Goal: Transaction & Acquisition: Purchase product/service

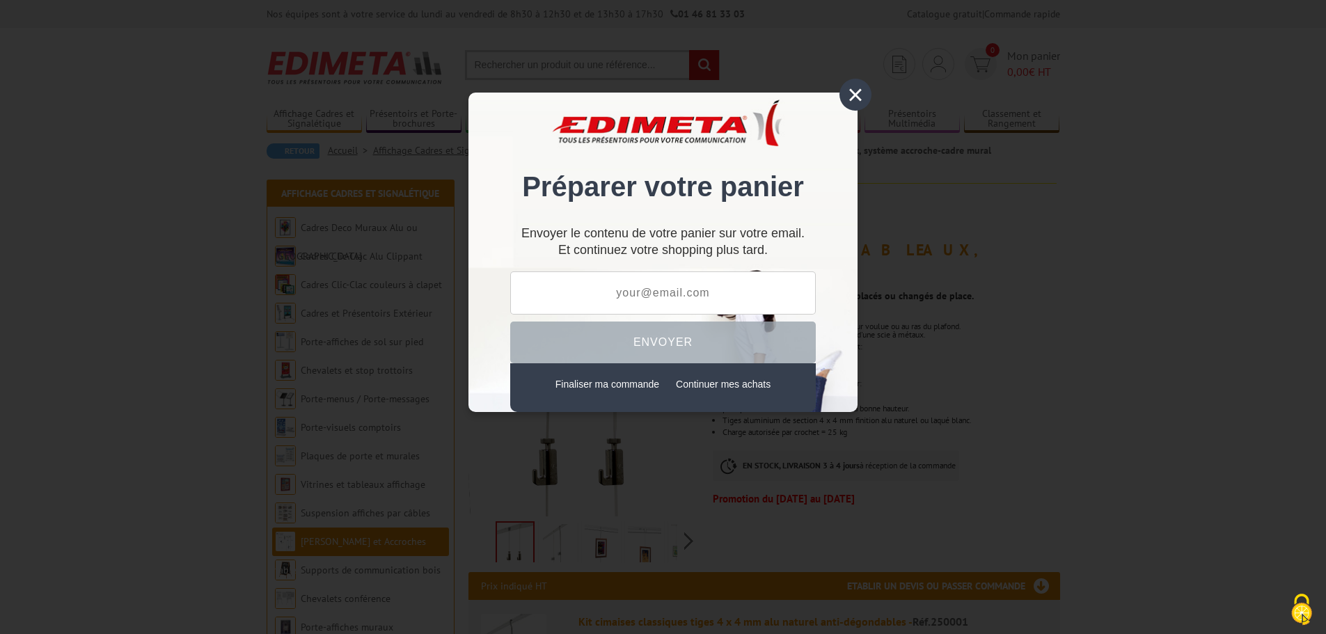
click at [850, 94] on div "×" at bounding box center [856, 95] width 32 height 32
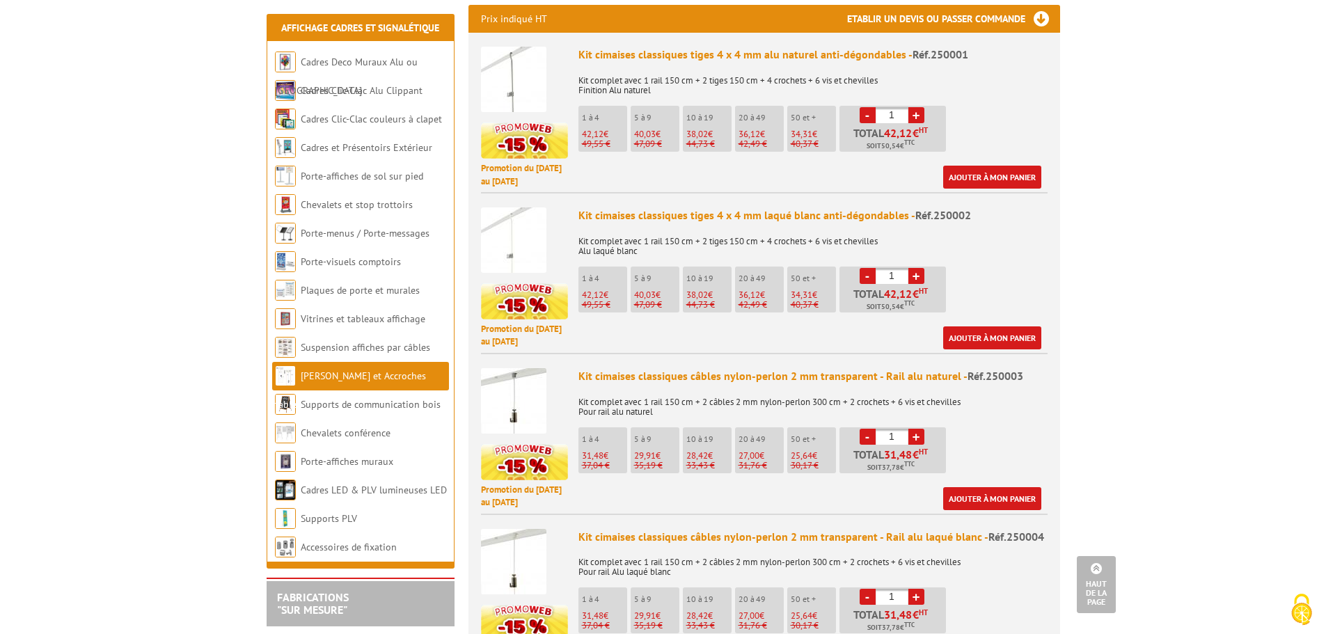
scroll to position [627, 0]
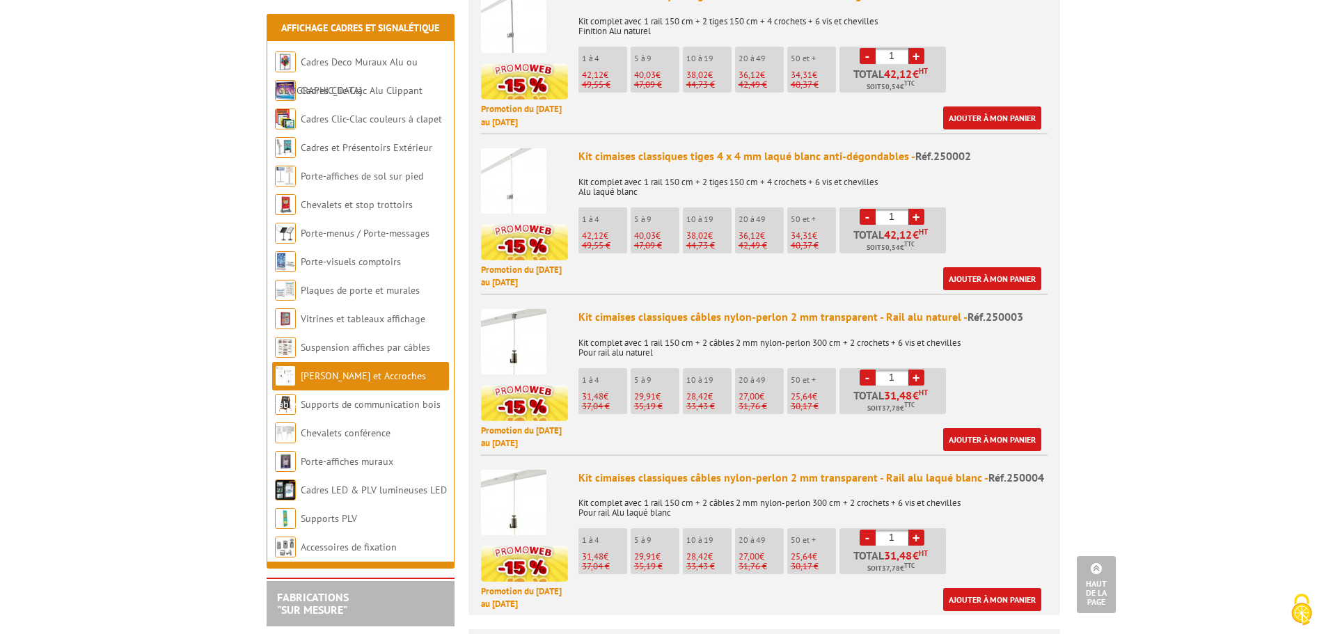
click at [895, 386] on input "1" at bounding box center [892, 378] width 33 height 16
type input "12"
drag, startPoint x: 895, startPoint y: 385, endPoint x: 851, endPoint y: 386, distance: 44.6
click at [851, 386] on li "- 12 + Total 341,04 € HT Soit 409,25 € TTC" at bounding box center [893, 391] width 107 height 46
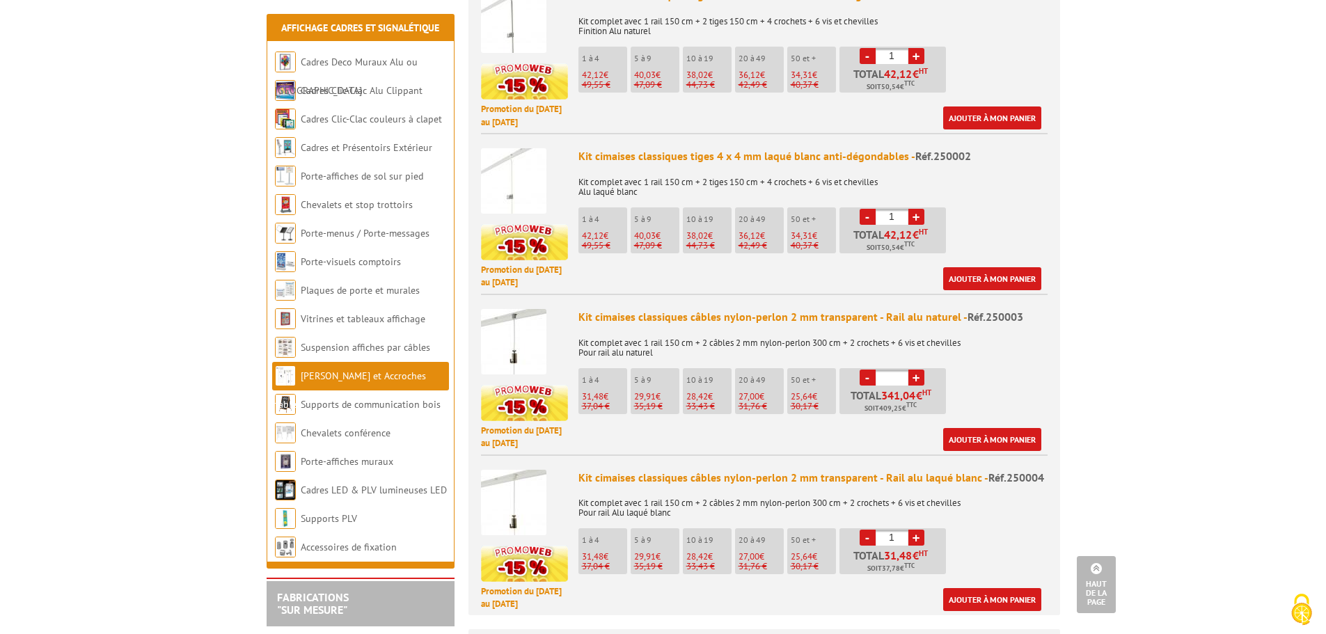
click at [897, 546] on input "1" at bounding box center [892, 538] width 33 height 16
type input "12"
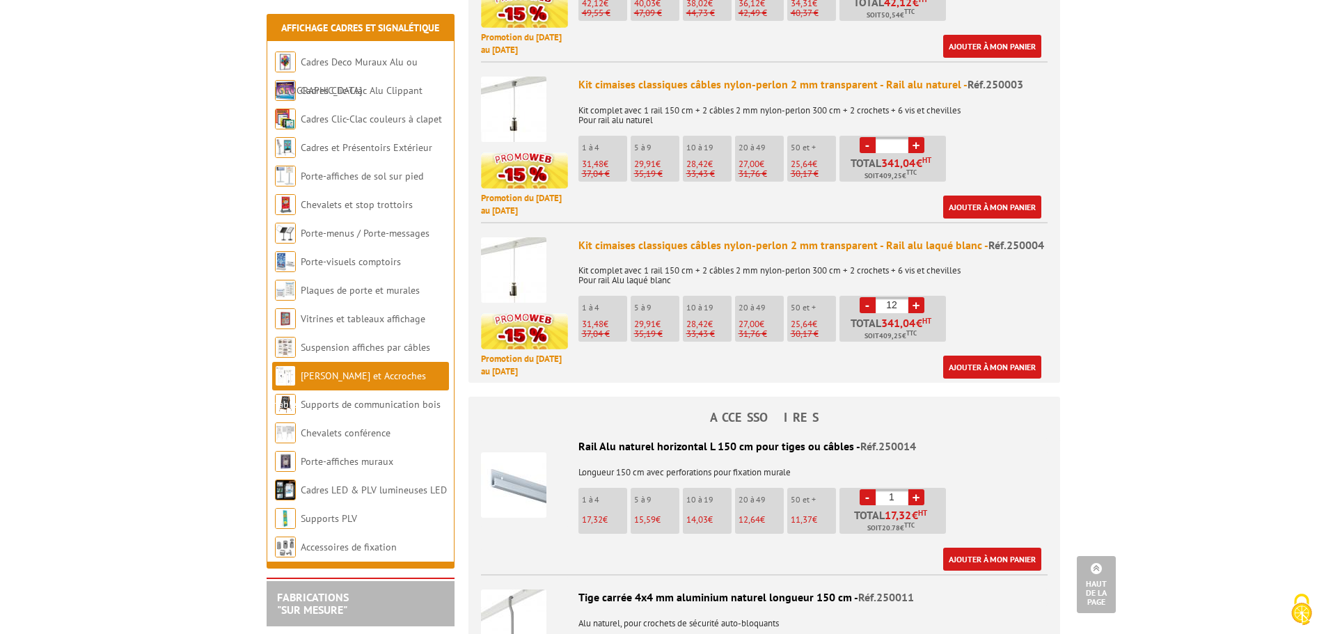
scroll to position [835, 0]
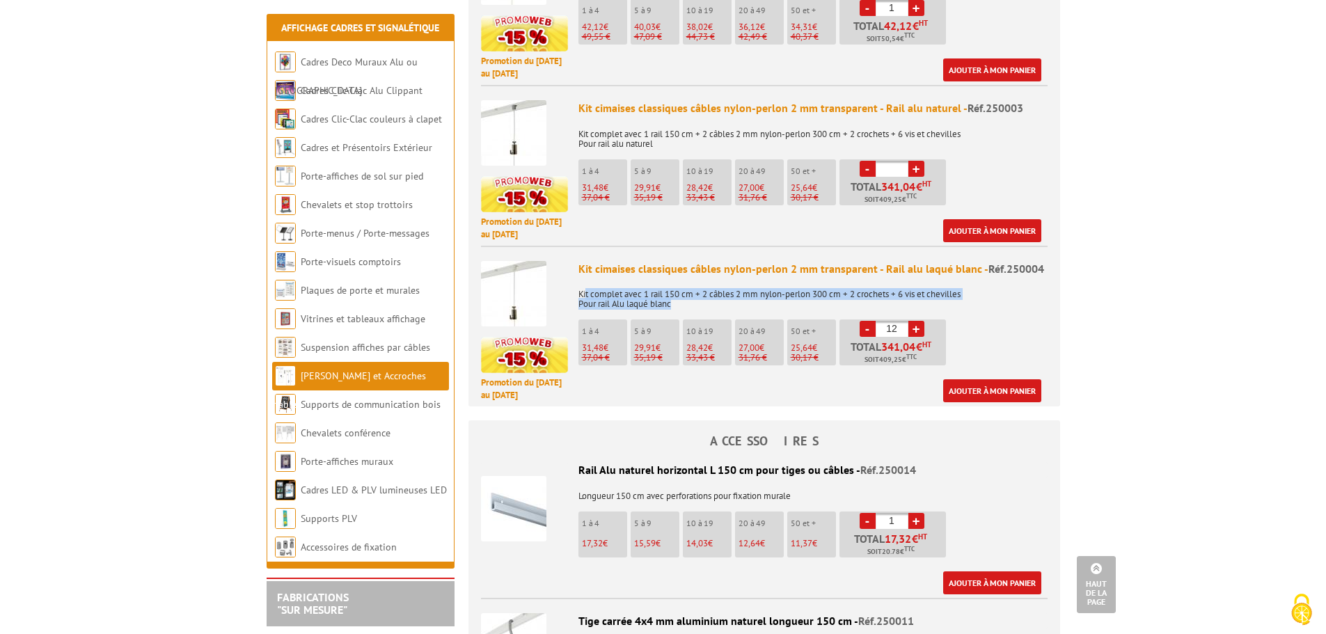
drag, startPoint x: 588, startPoint y: 311, endPoint x: 709, endPoint y: 324, distance: 122.6
click at [709, 309] on p "Kit complet avec 1 rail 150 cm + 2 câbles 2 mm nylon-perlon 300 cm + 2 crochets…" at bounding box center [813, 294] width 469 height 29
